Goal: Find specific page/section: Find specific page/section

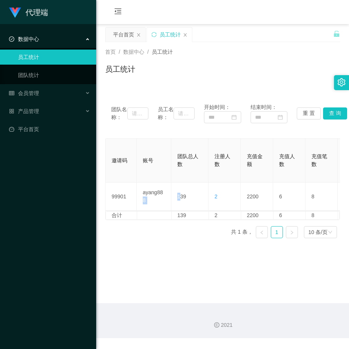
scroll to position [0, 348]
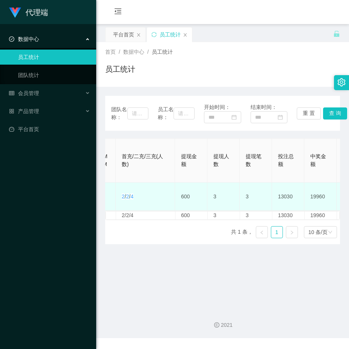
drag, startPoint x: 250, startPoint y: 194, endPoint x: 271, endPoint y: 195, distance: 20.7
click at [271, 195] on td "3" at bounding box center [256, 197] width 32 height 28
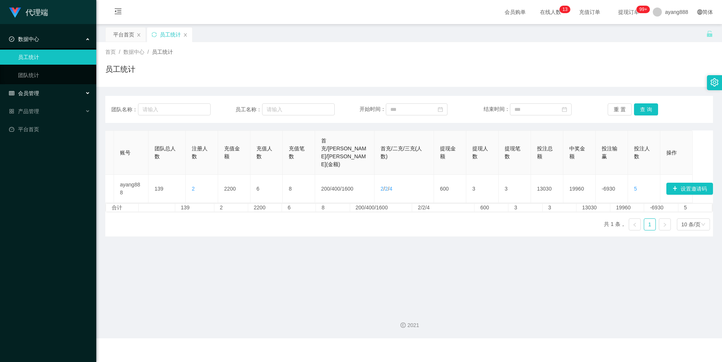
click at [51, 92] on div "会员管理" at bounding box center [48, 93] width 96 height 15
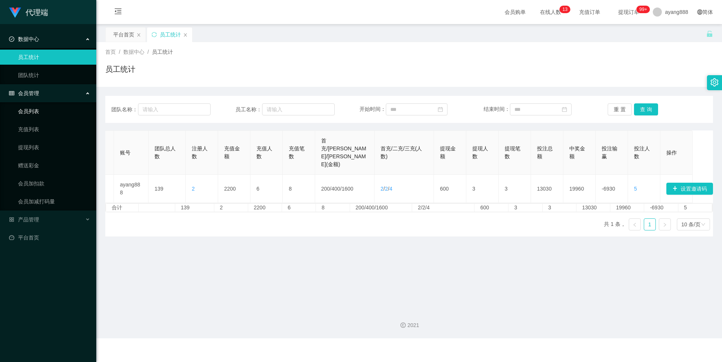
click at [27, 110] on link "会员列表" at bounding box center [54, 111] width 72 height 15
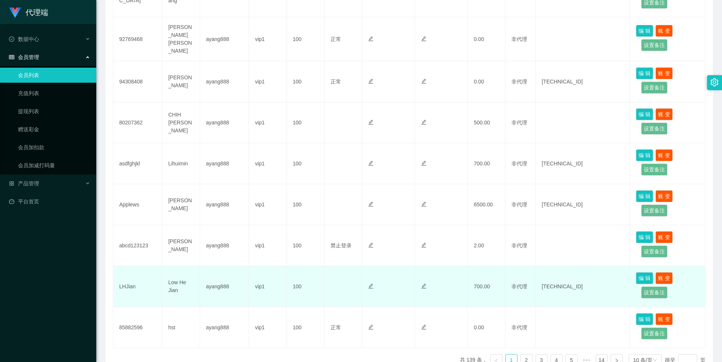
scroll to position [263, 0]
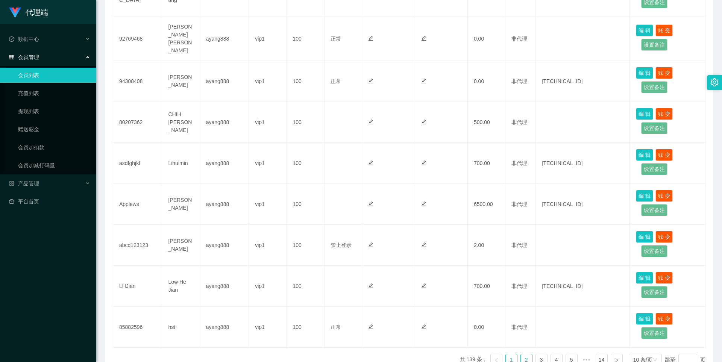
click at [349, 349] on link "2" at bounding box center [525, 359] width 11 height 11
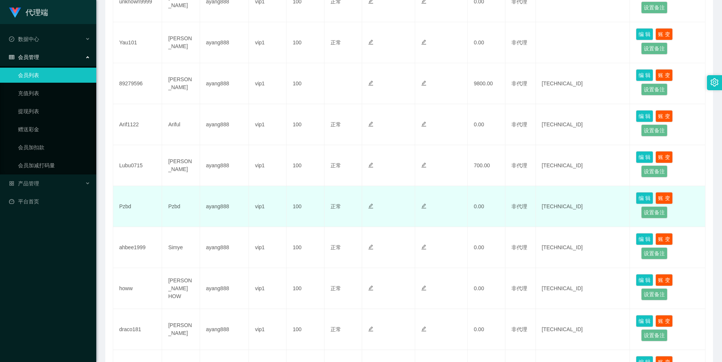
scroll to position [150, 0]
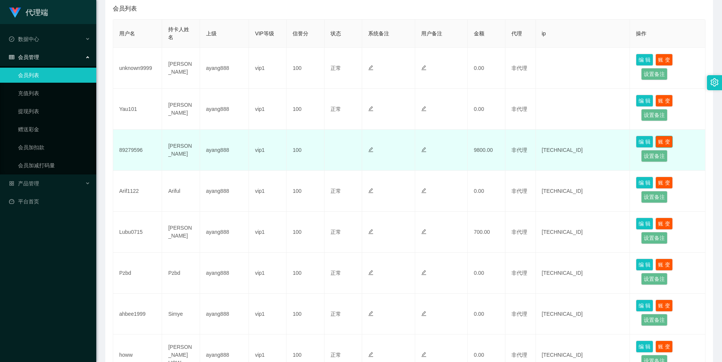
click at [349, 140] on button "账 变" at bounding box center [663, 142] width 17 height 12
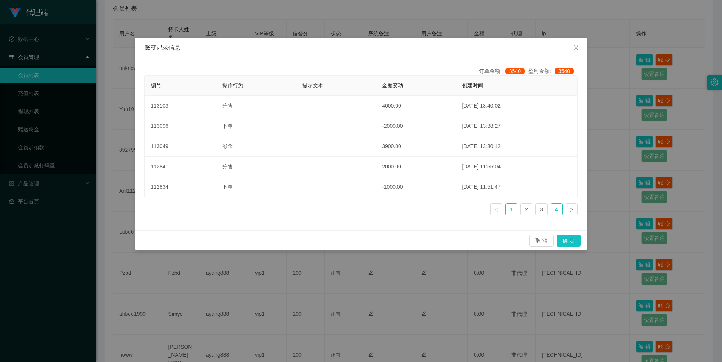
click at [349, 208] on link "4" at bounding box center [556, 209] width 11 height 11
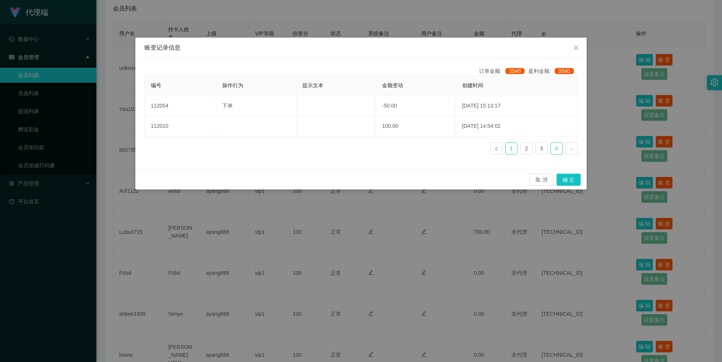
click at [349, 148] on link "1" at bounding box center [510, 148] width 11 height 11
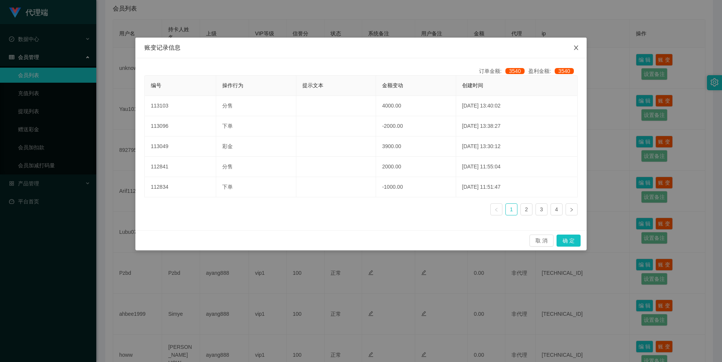
click at [349, 47] on icon "图标: close" at bounding box center [576, 48] width 6 height 6
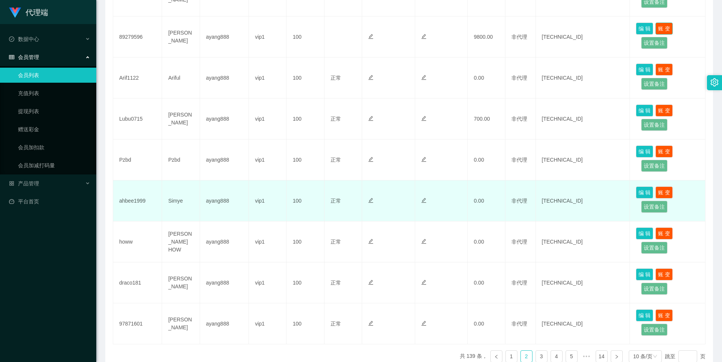
scroll to position [305, 0]
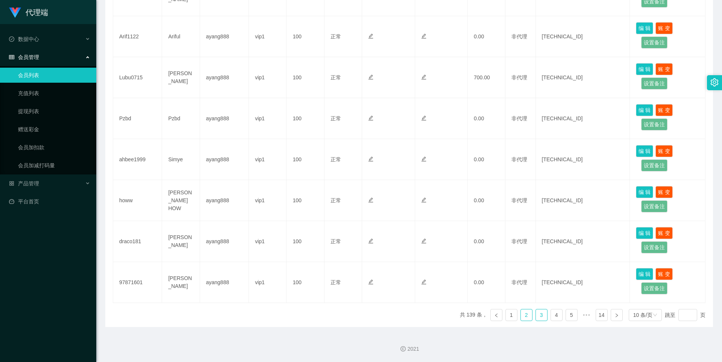
click at [349, 315] on link "3" at bounding box center [540, 314] width 11 height 11
click at [349, 313] on link "1" at bounding box center [510, 314] width 11 height 11
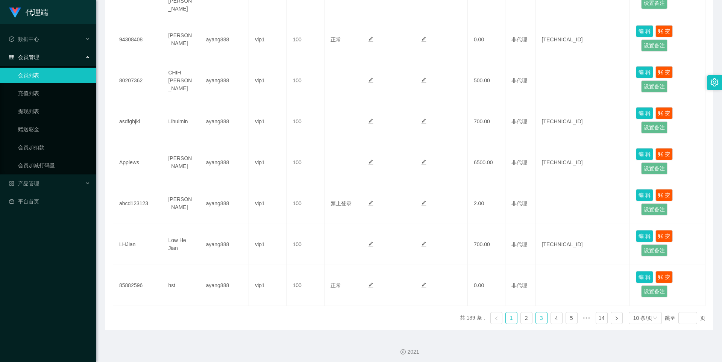
click at [349, 313] on link "3" at bounding box center [540, 317] width 11 height 11
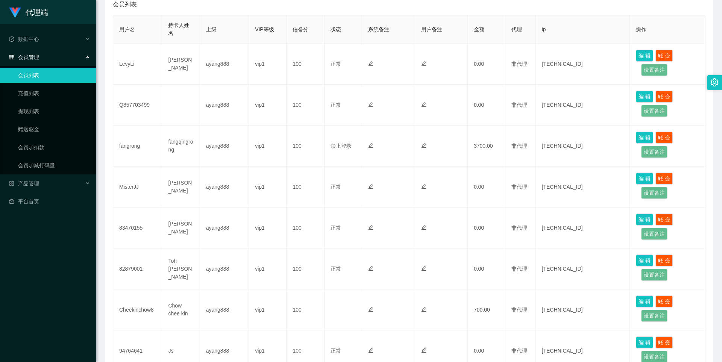
scroll to position [0, 0]
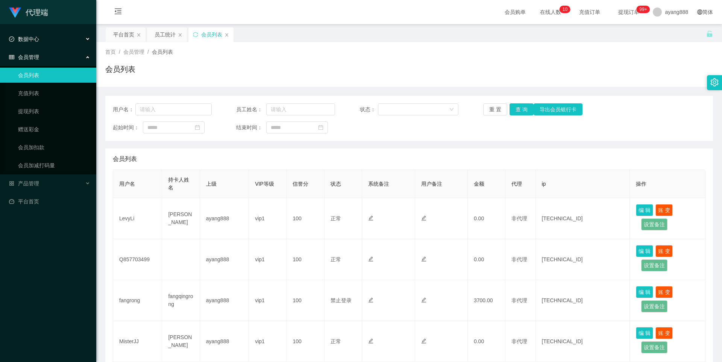
click at [33, 42] on span "数据中心" at bounding box center [24, 39] width 30 height 6
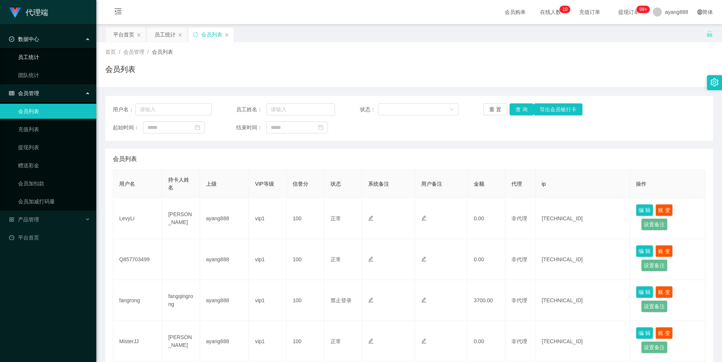
click at [34, 57] on link "员工统计" at bounding box center [54, 57] width 72 height 15
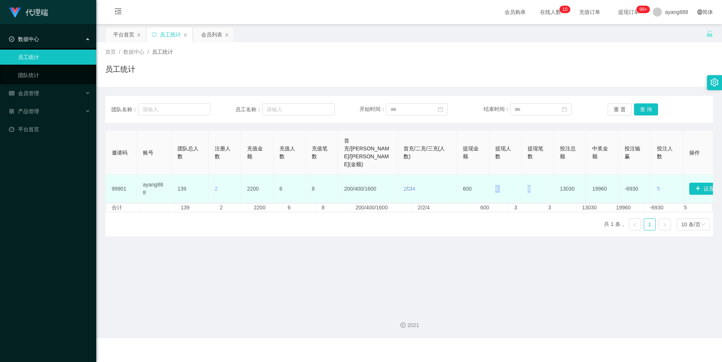
drag, startPoint x: 496, startPoint y: 187, endPoint x: 534, endPoint y: 186, distance: 37.6
click at [349, 186] on tr "99901 ayang888 139 2 2200 6 8 200 / 400 / 1600 2 / 2 / 4 600 3 3 13030 19960 -6…" at bounding box center [411, 189] width 610 height 28
click at [349, 185] on td "2 / 2 / 4" at bounding box center [426, 189] width 59 height 28
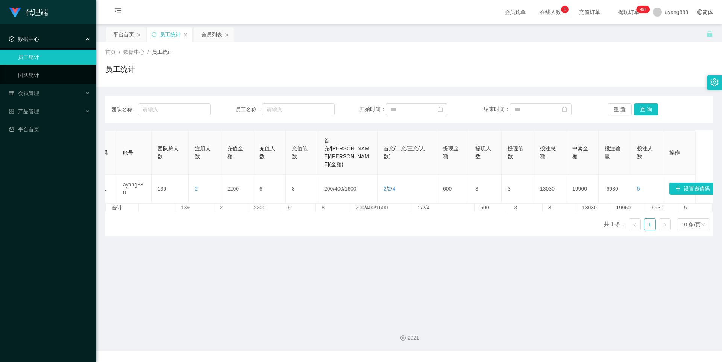
scroll to position [0, 27]
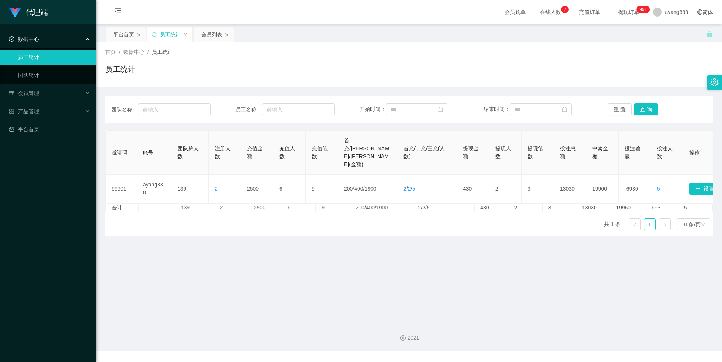
click at [41, 48] on ul "员工统计 团队统计" at bounding box center [48, 66] width 96 height 36
click at [42, 41] on div "数据中心" at bounding box center [48, 39] width 96 height 15
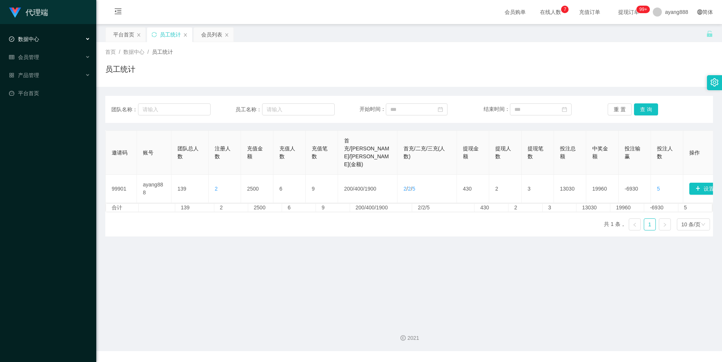
click at [32, 39] on span "数据中心" at bounding box center [24, 39] width 30 height 6
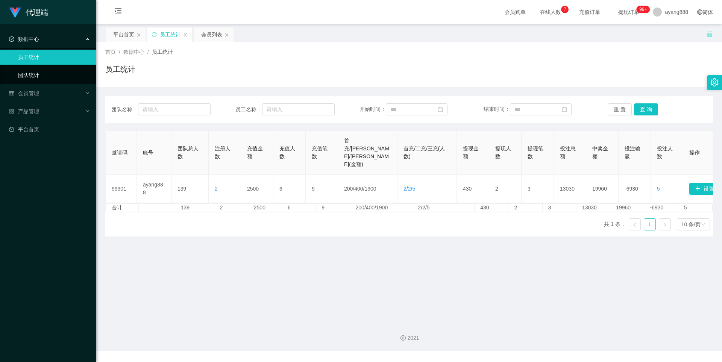
click at [32, 69] on link "团队统计" at bounding box center [54, 75] width 72 height 15
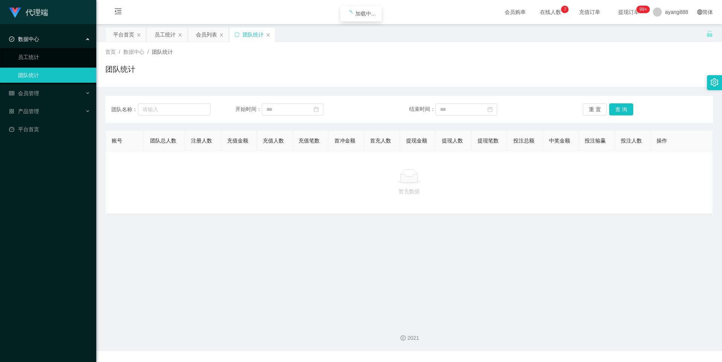
click at [30, 39] on span "数据中心" at bounding box center [24, 39] width 30 height 6
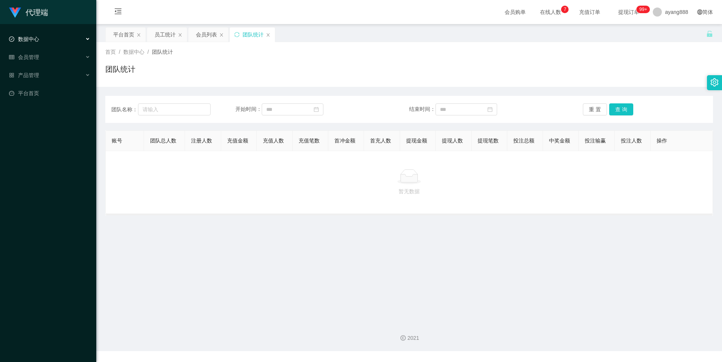
click at [31, 41] on span "数据中心" at bounding box center [24, 39] width 30 height 6
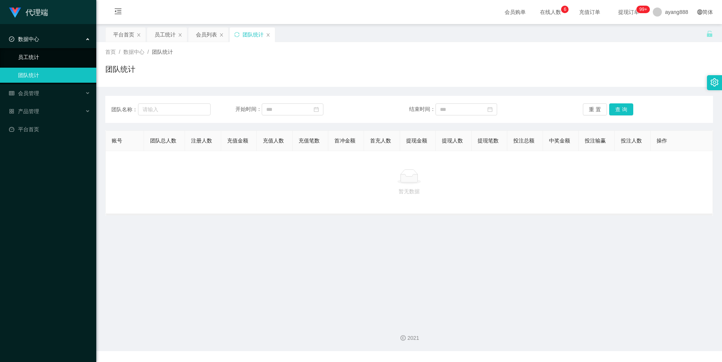
click at [32, 54] on link "员工统计" at bounding box center [54, 57] width 72 height 15
